Goal: Task Accomplishment & Management: Manage account settings

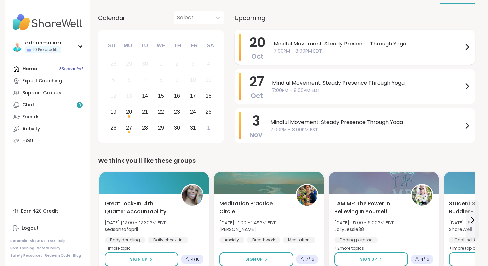
scroll to position [68, 0]
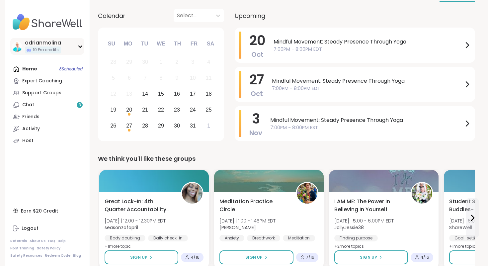
click at [41, 42] on div "adrianmolina" at bounding box center [43, 42] width 36 height 7
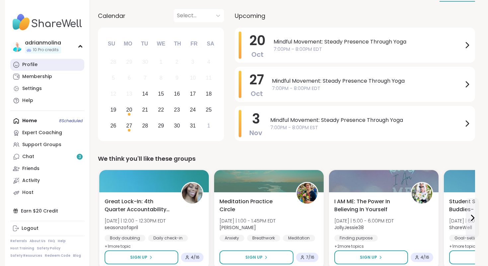
click at [34, 64] on div "Profile" at bounding box center [29, 64] width 15 height 7
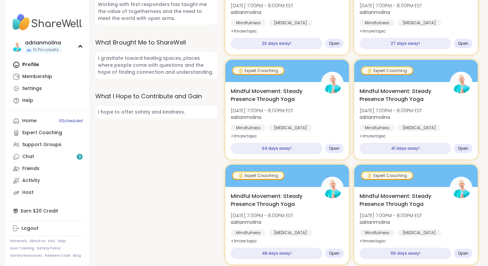
scroll to position [511, 0]
